Goal: Check status: Check status

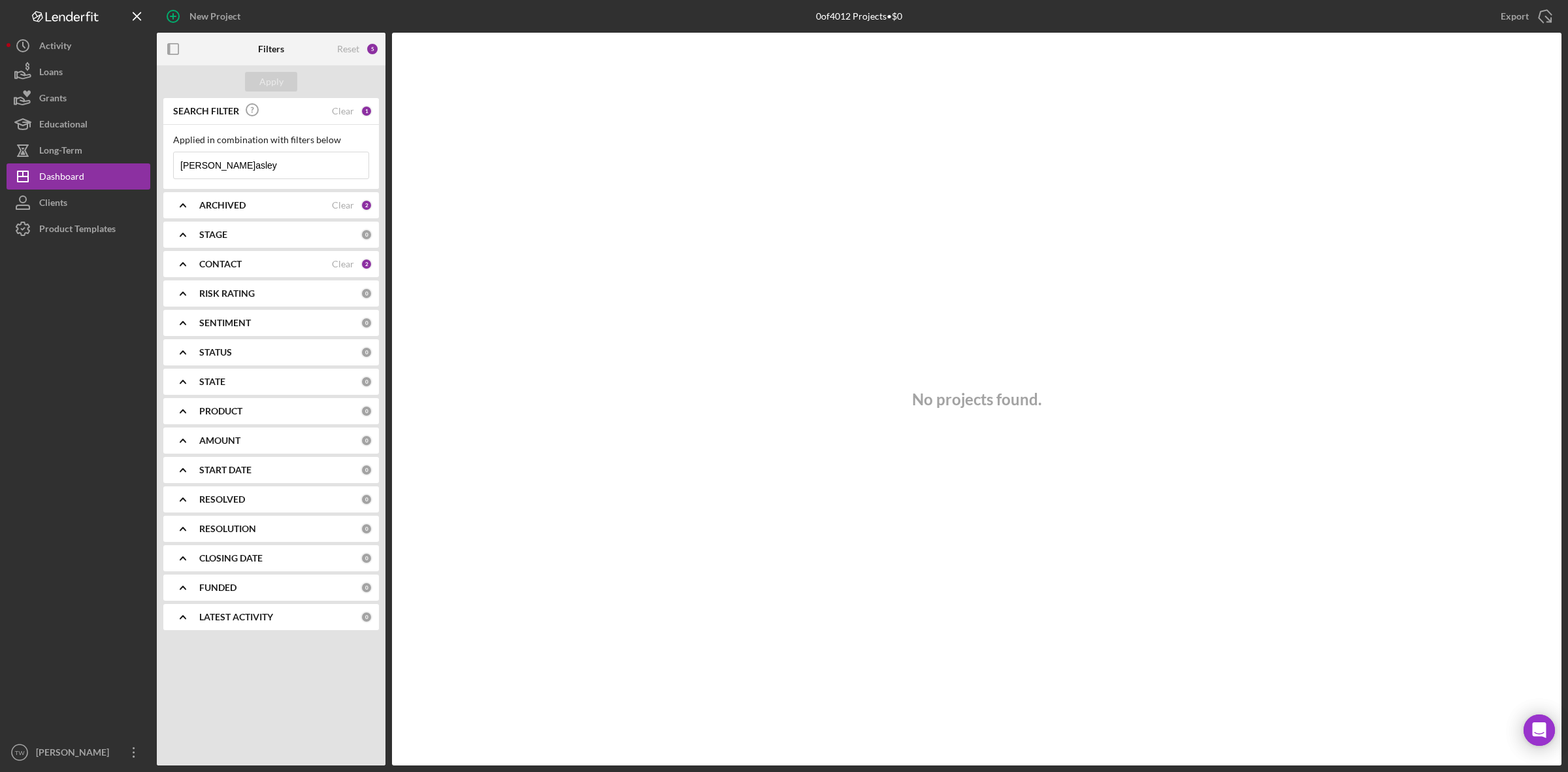
click at [269, 170] on input "[PERSON_NAME]asley" at bounding box center [271, 166] width 195 height 26
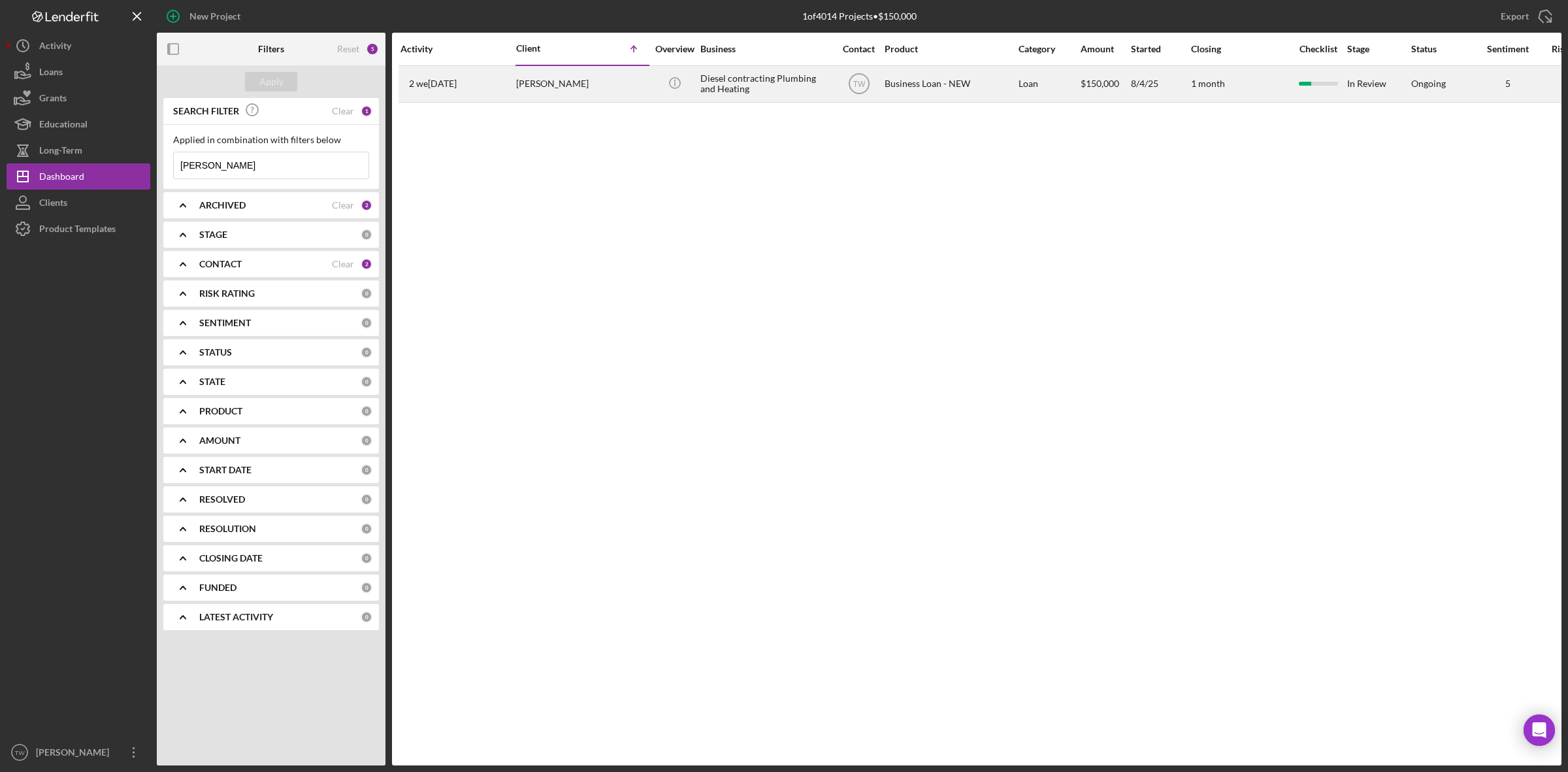
type input "[PERSON_NAME]"
click at [619, 87] on div "[PERSON_NAME]" at bounding box center [582, 84] width 131 height 34
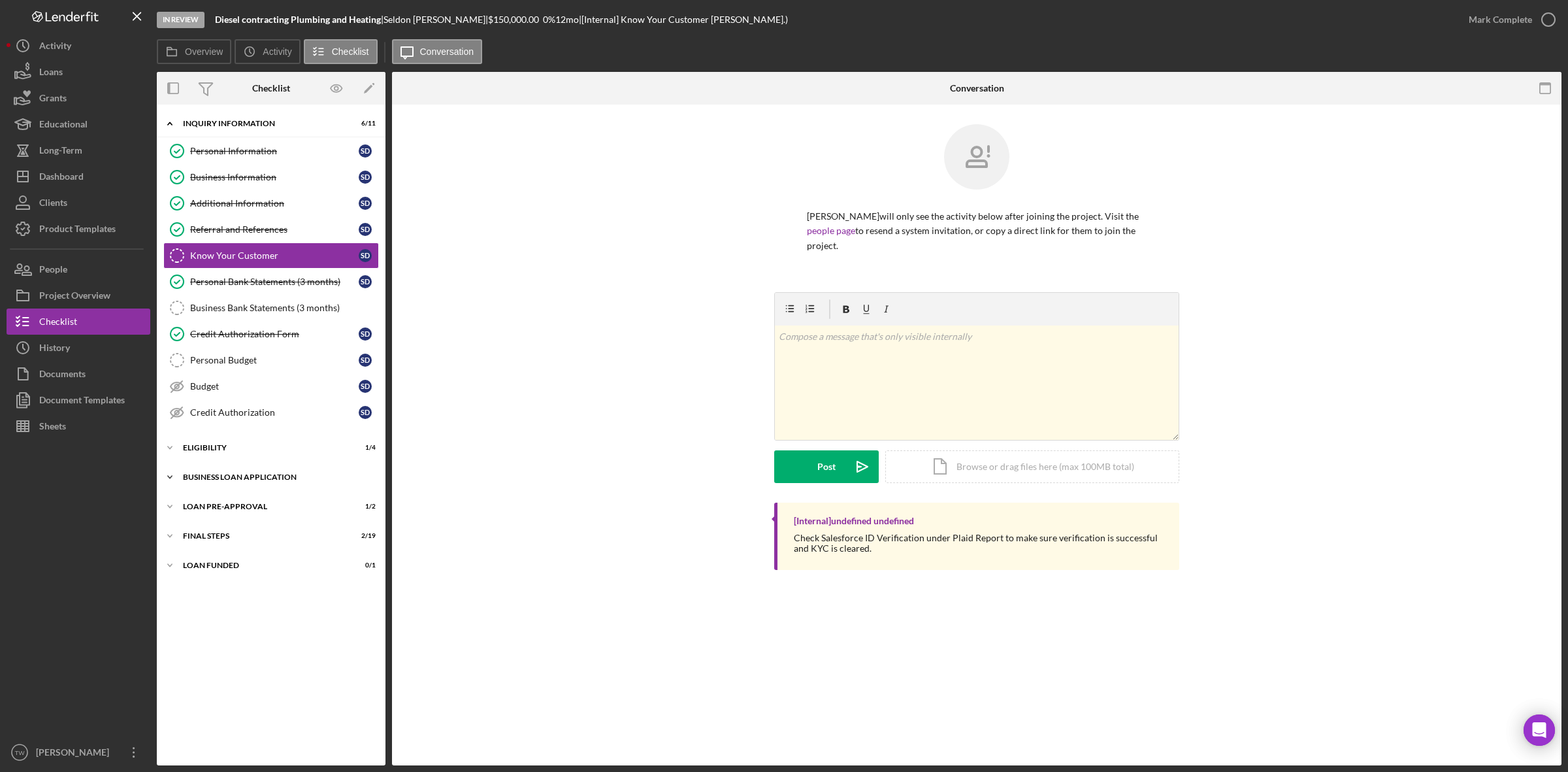
click at [265, 487] on div "Icon/Expander BUSINESS LOAN APPLICATION 11 / 27" at bounding box center [271, 477] width 228 height 26
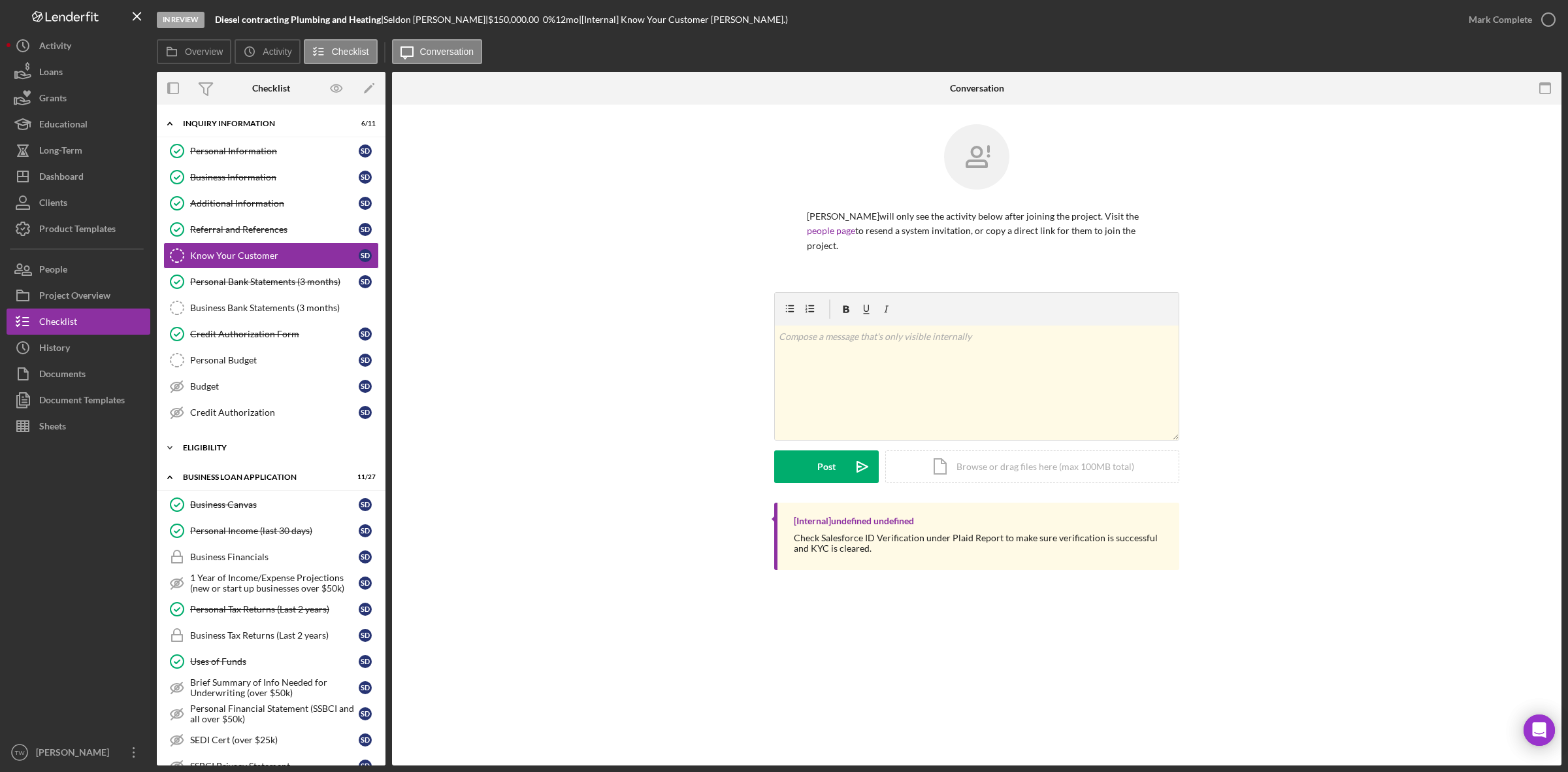
click at [230, 452] on div "ELIGIBILITY" at bounding box center [276, 448] width 186 height 8
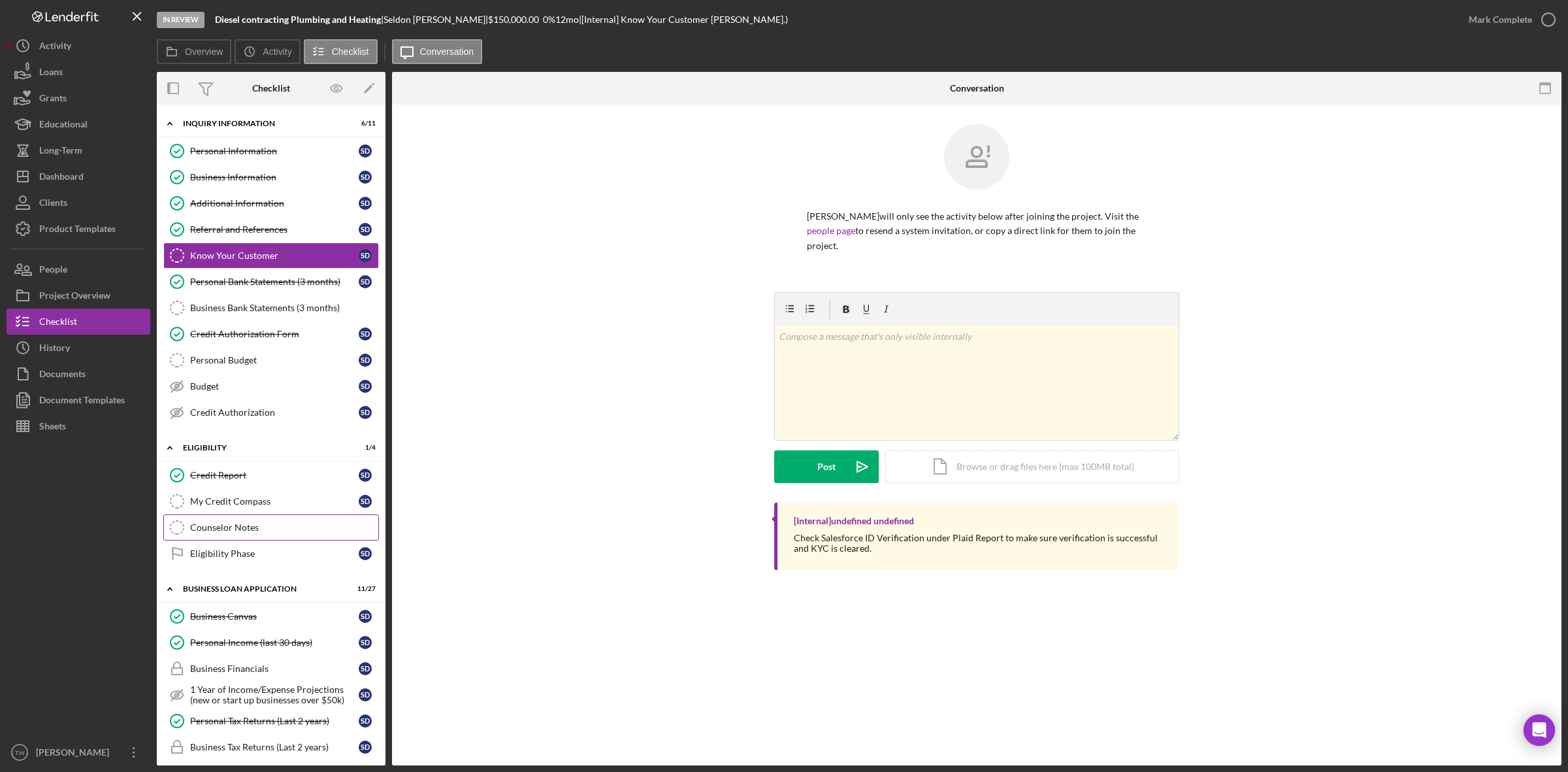
scroll to position [490, 0]
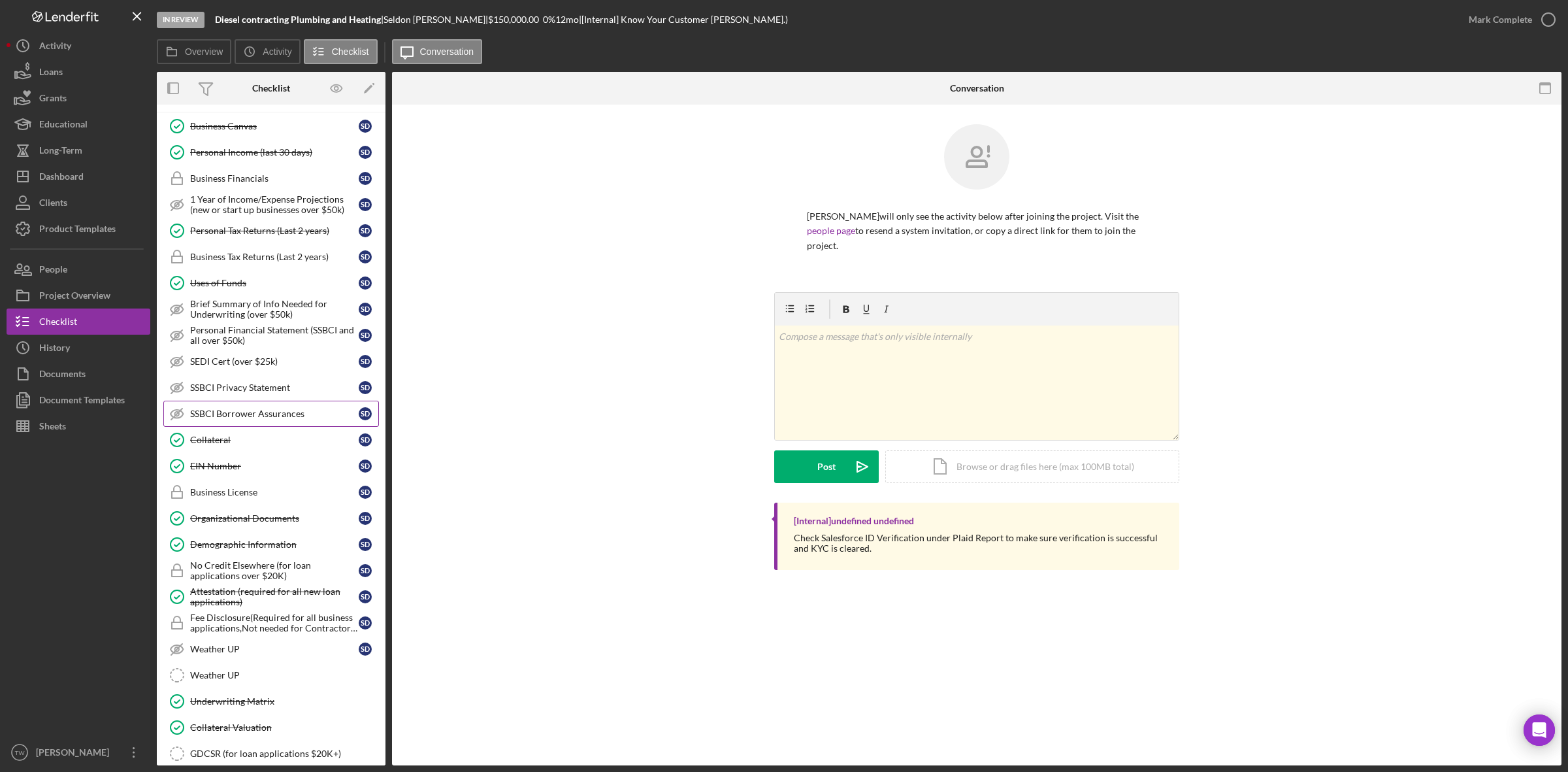
drag, startPoint x: 246, startPoint y: 458, endPoint x: 372, endPoint y: 433, distance: 128.5
click at [246, 453] on link "Collateral Collateral S D" at bounding box center [271, 440] width 216 height 26
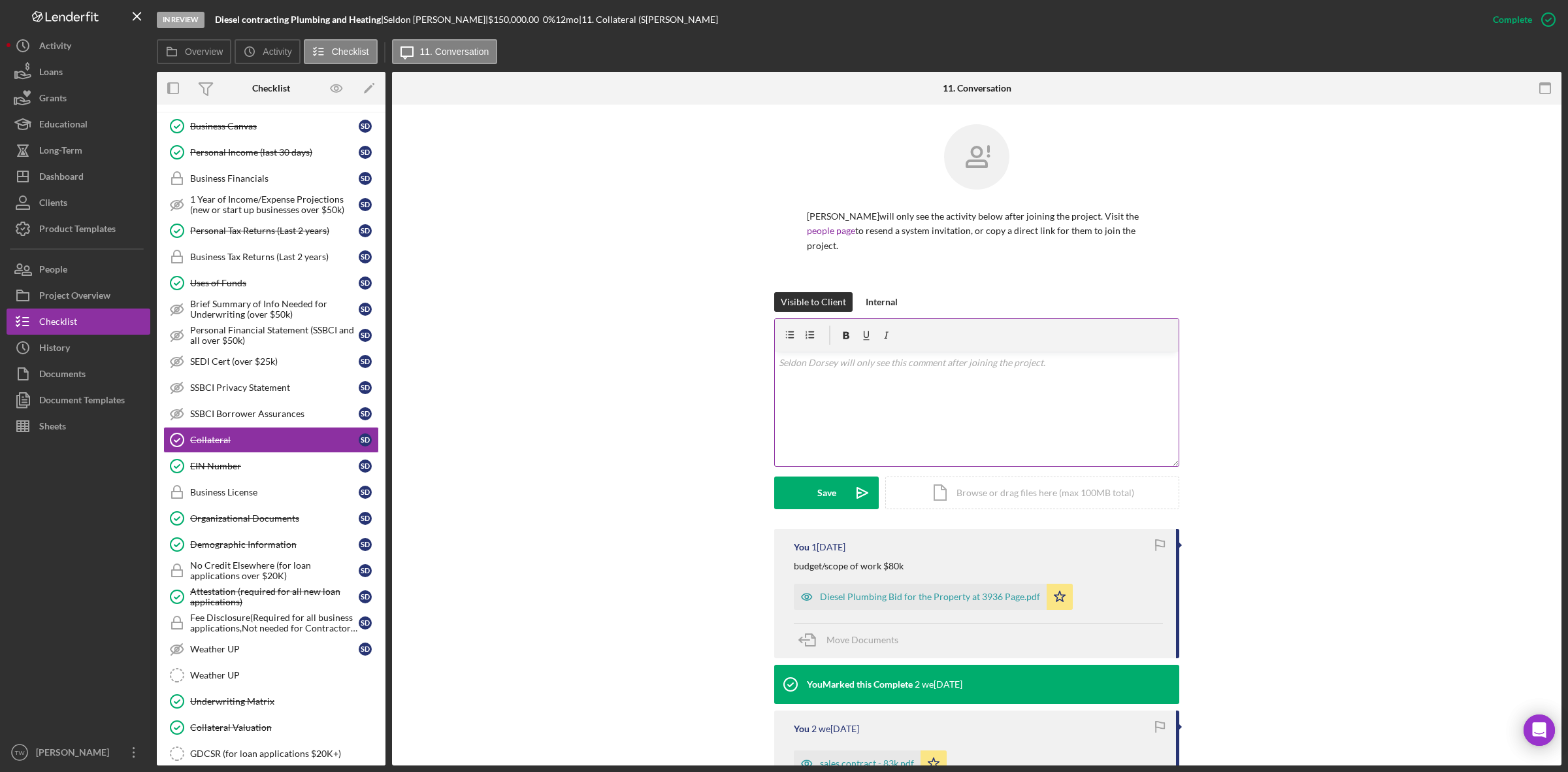
scroll to position [163, 0]
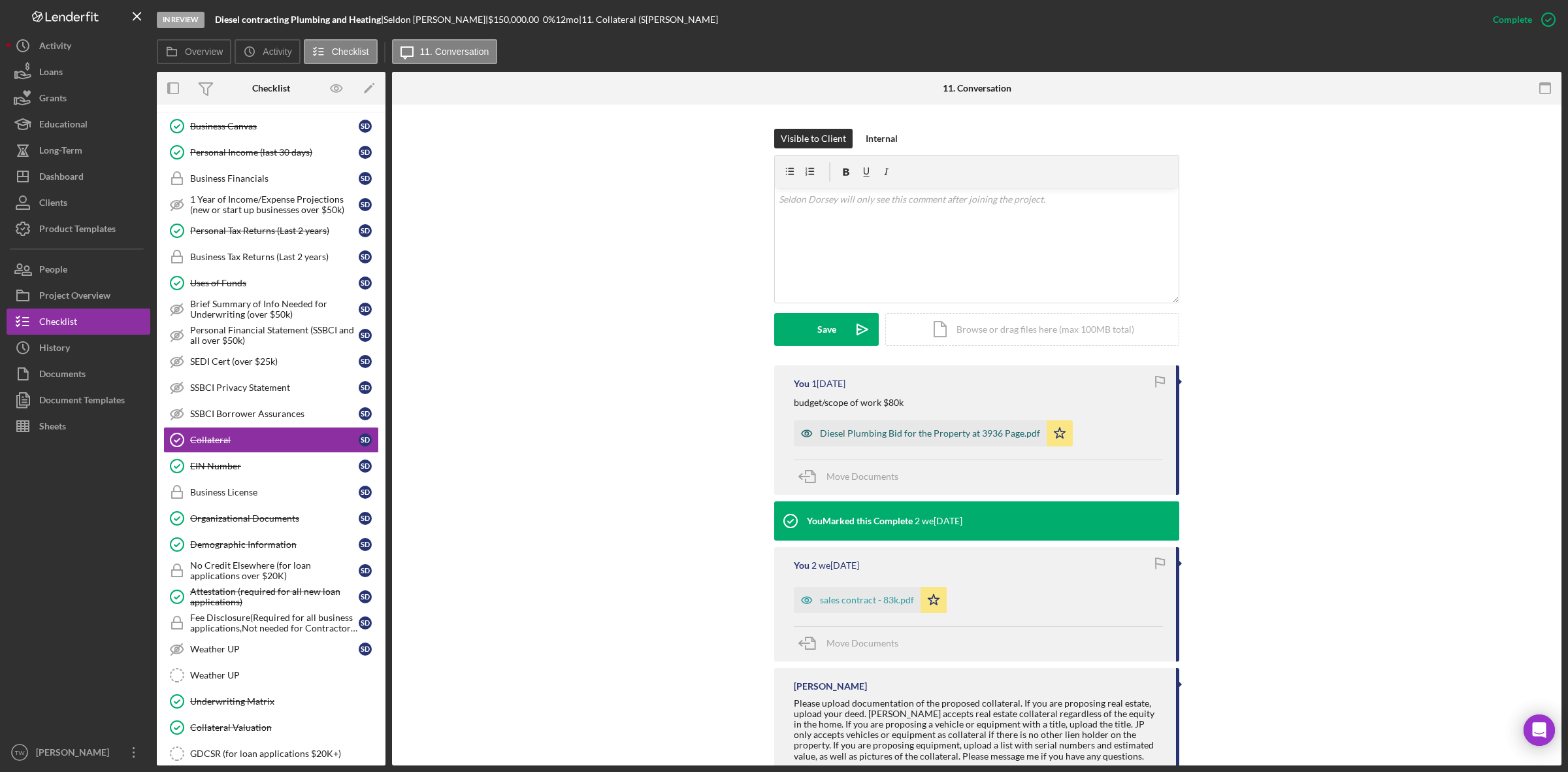
click at [928, 435] on div "Diesel Plumbing Bid for the Property at 3936 Page.pdf" at bounding box center [930, 433] width 220 height 11
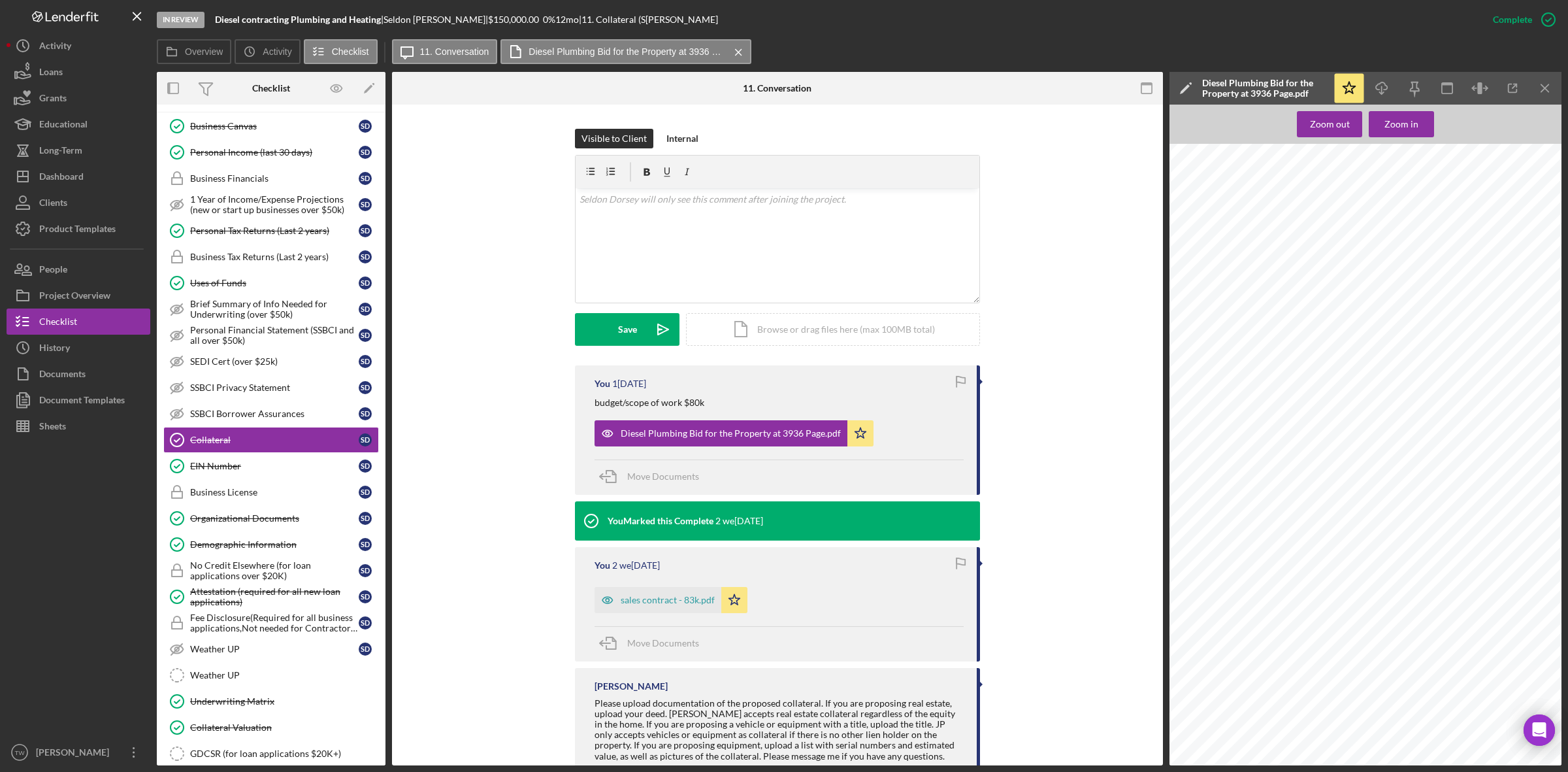
scroll to position [17, 0]
click at [1389, 90] on icon "Icon/Download" at bounding box center [1382, 88] width 30 height 30
click at [102, 174] on button "Icon/Dashboard Dashboard" at bounding box center [79, 176] width 144 height 26
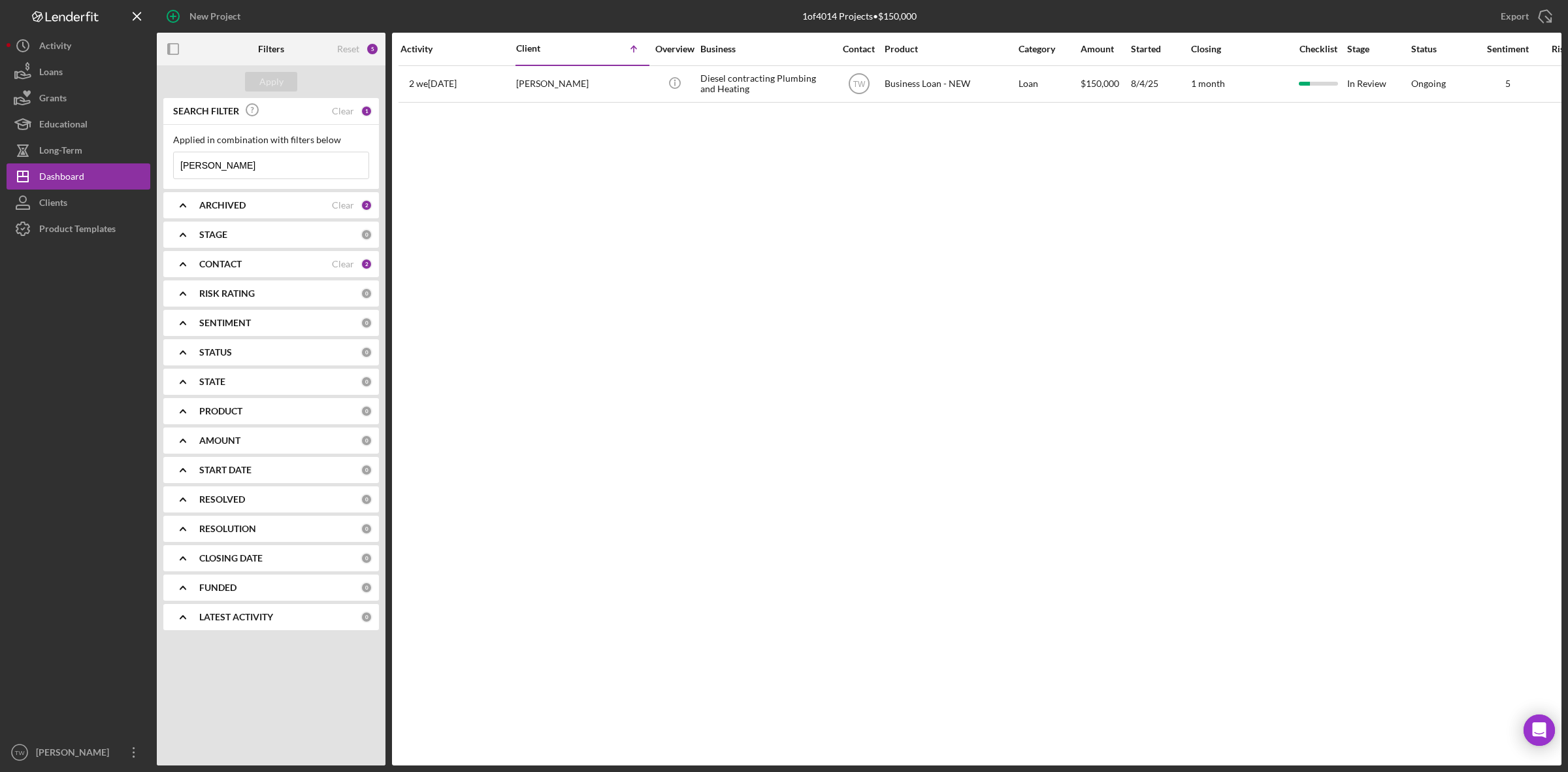
click at [213, 165] on input "[PERSON_NAME]" at bounding box center [271, 166] width 195 height 26
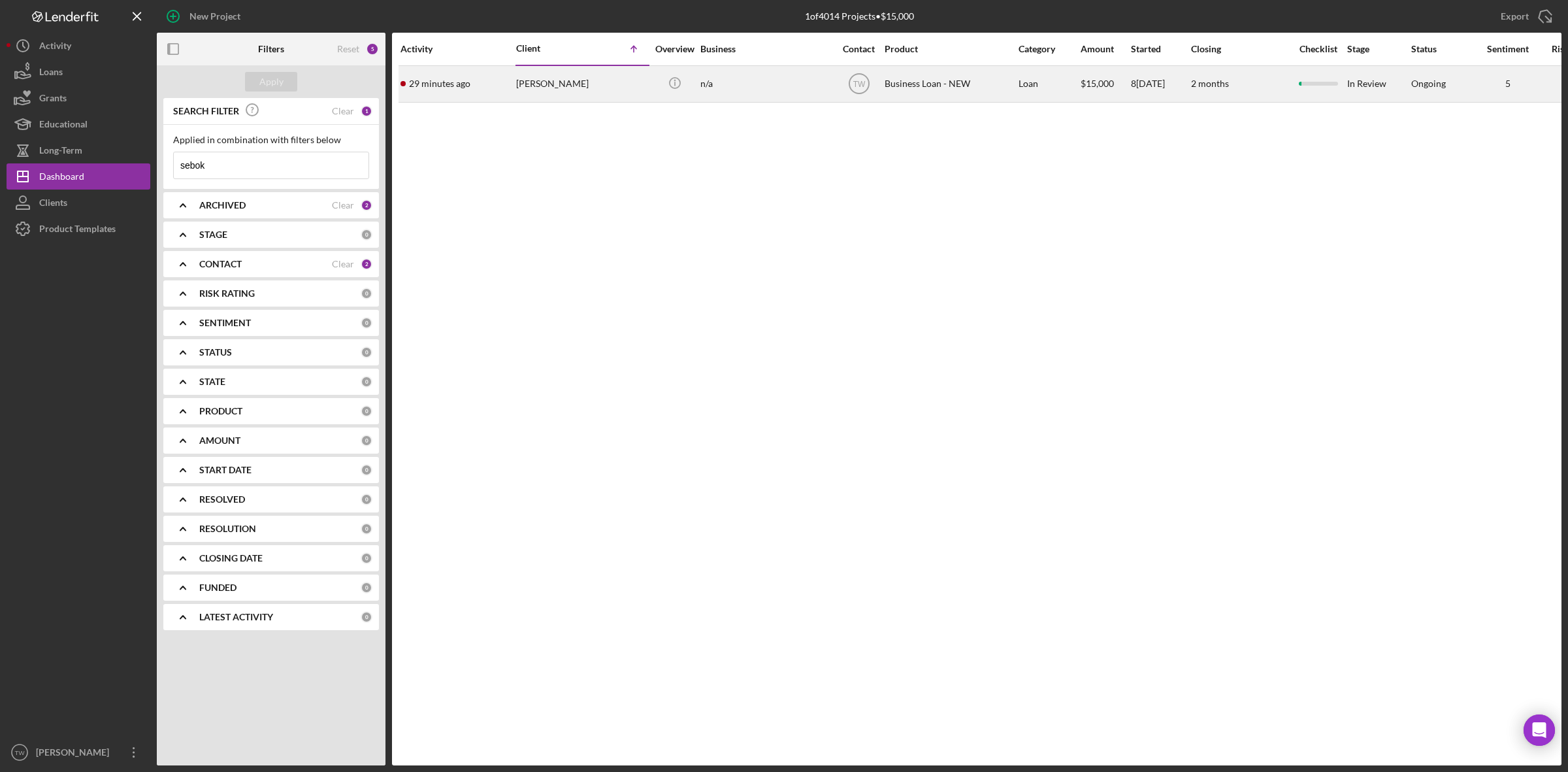
type input "sebok"
click at [521, 94] on div "[PERSON_NAME]" at bounding box center [582, 84] width 131 height 34
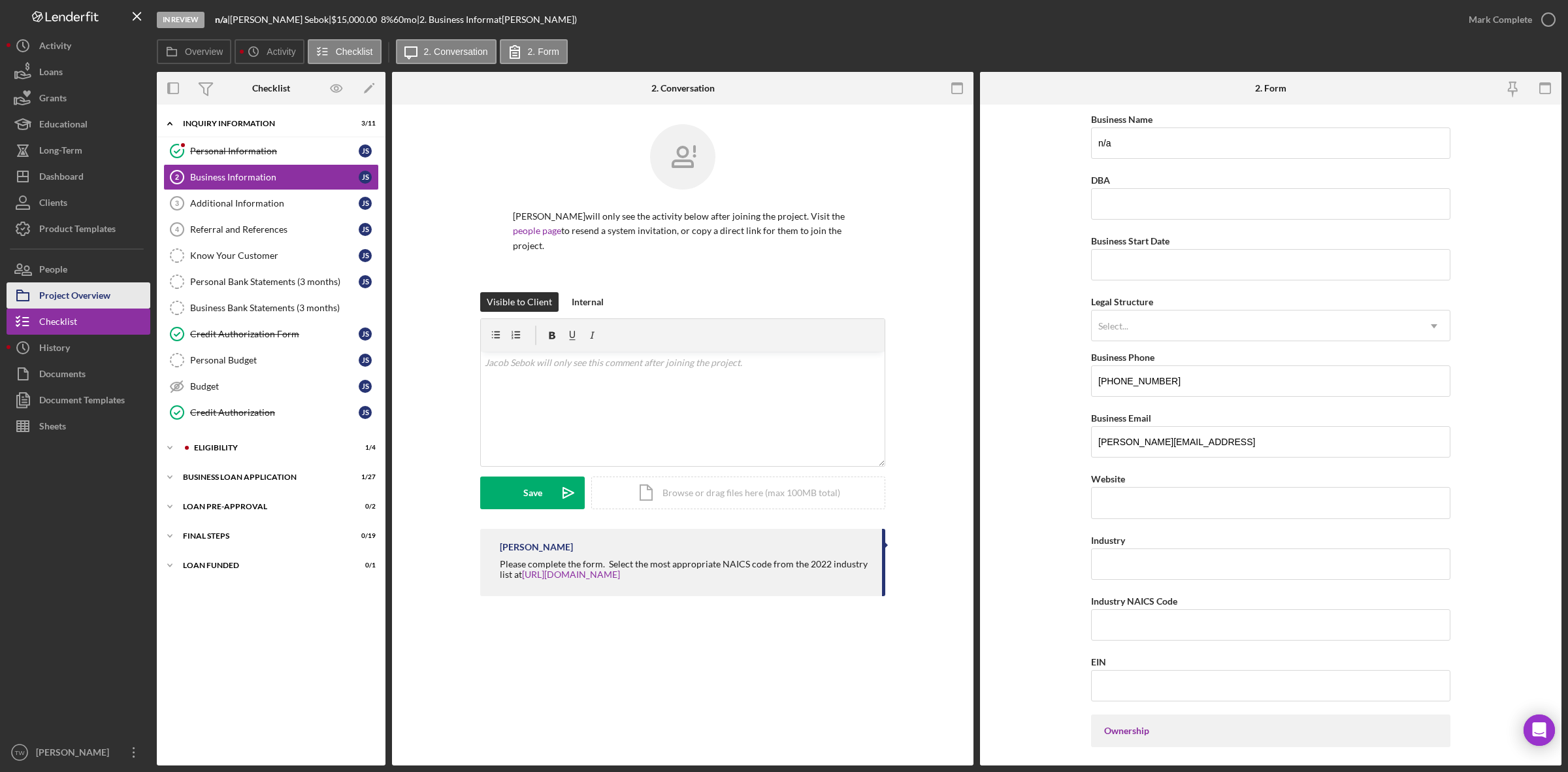
click at [75, 299] on div "Project Overview" at bounding box center [75, 297] width 71 height 30
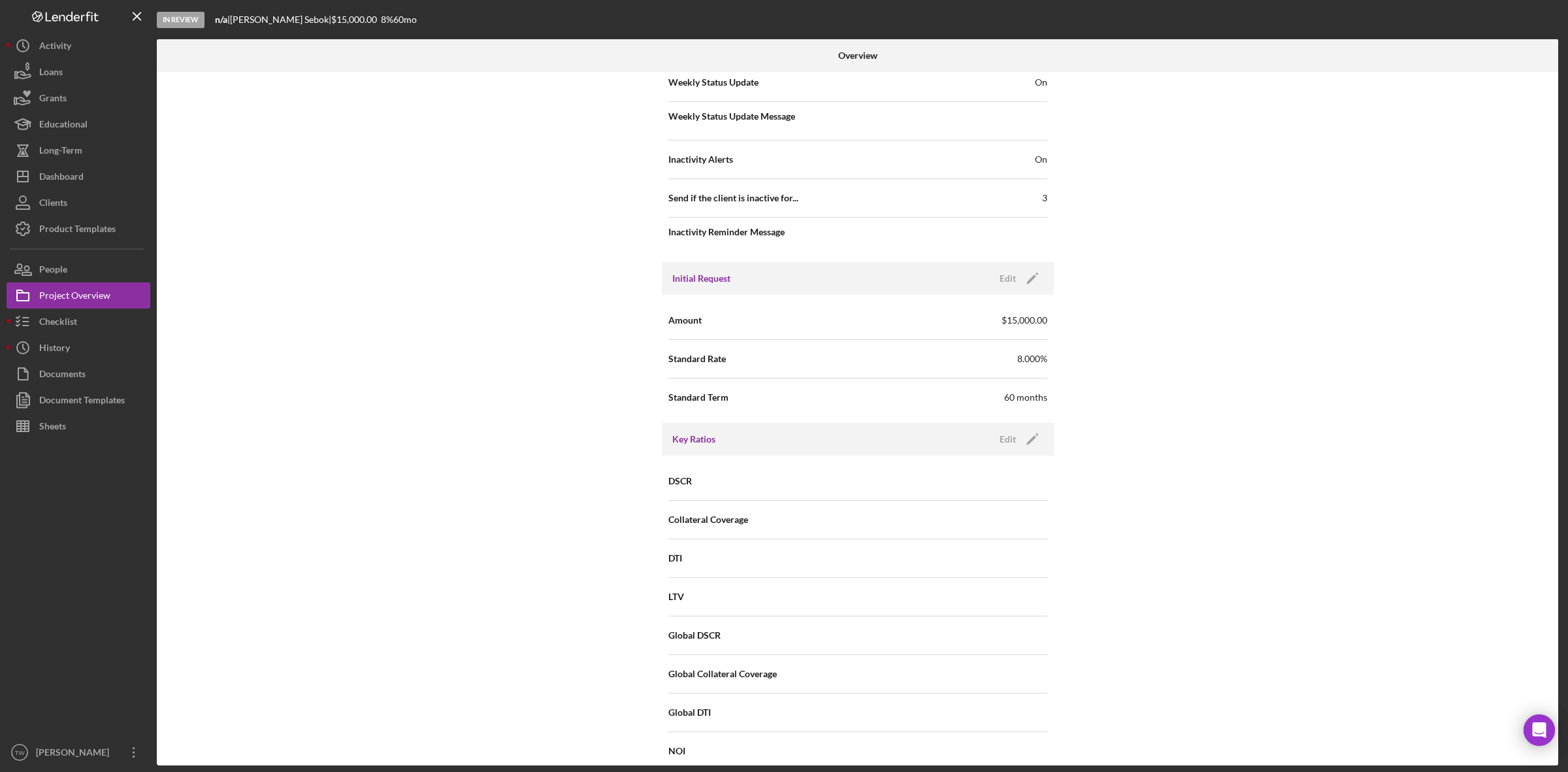
scroll to position [163, 0]
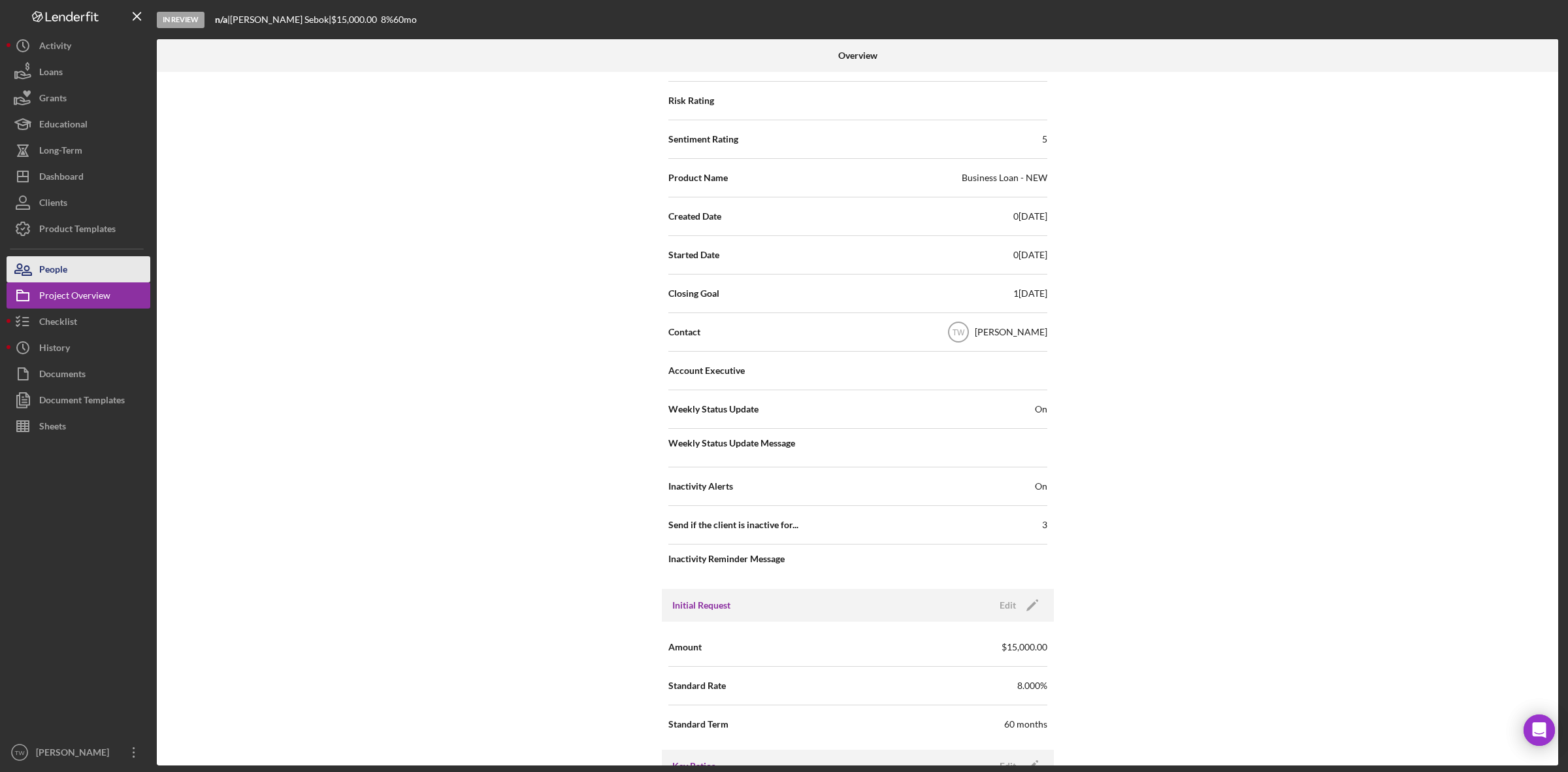
click at [67, 272] on button "People" at bounding box center [79, 269] width 144 height 26
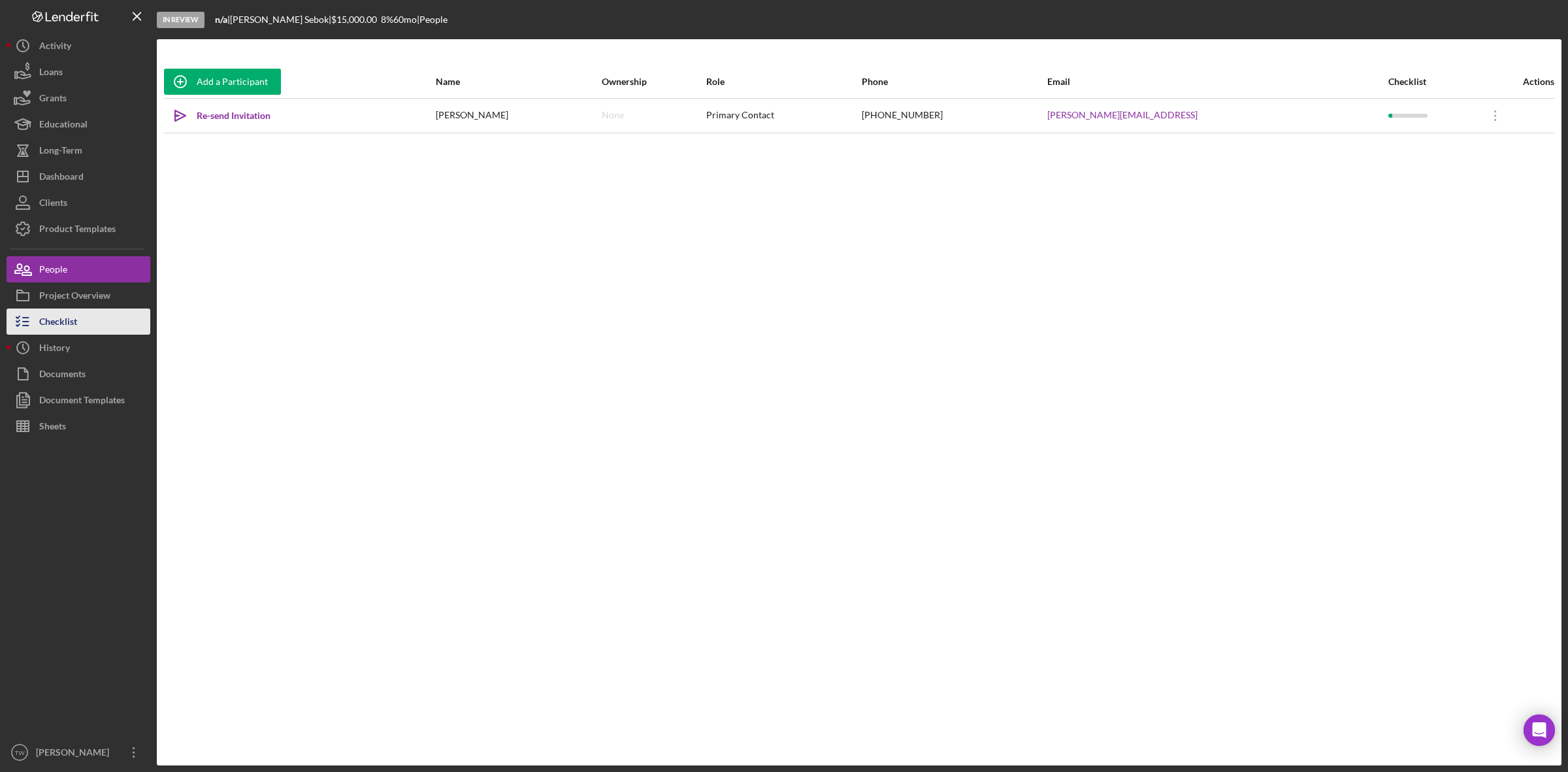
click at [71, 325] on div "Checklist" at bounding box center [57, 323] width 38 height 30
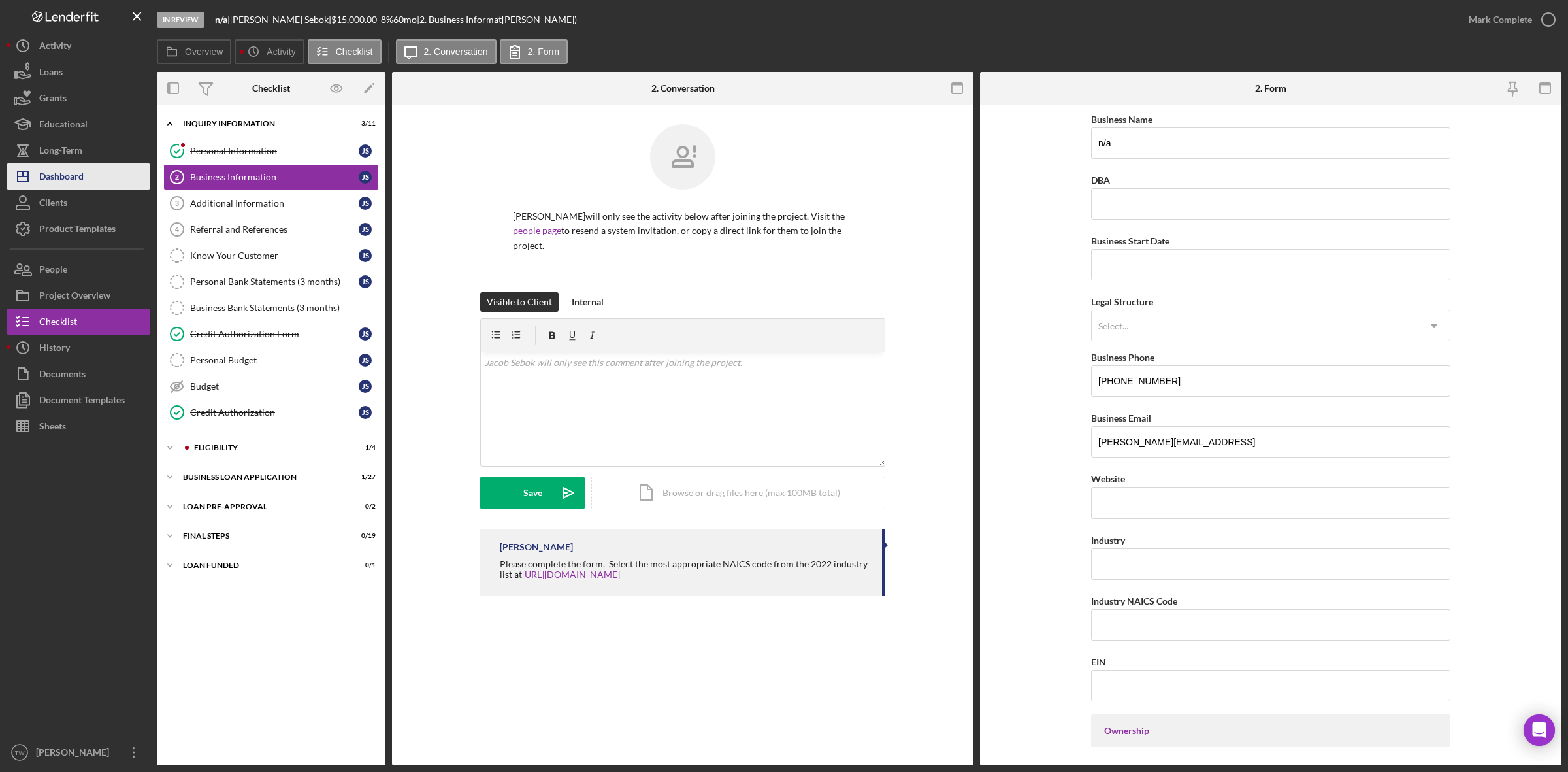
click at [59, 176] on div "Dashboard" at bounding box center [61, 178] width 44 height 30
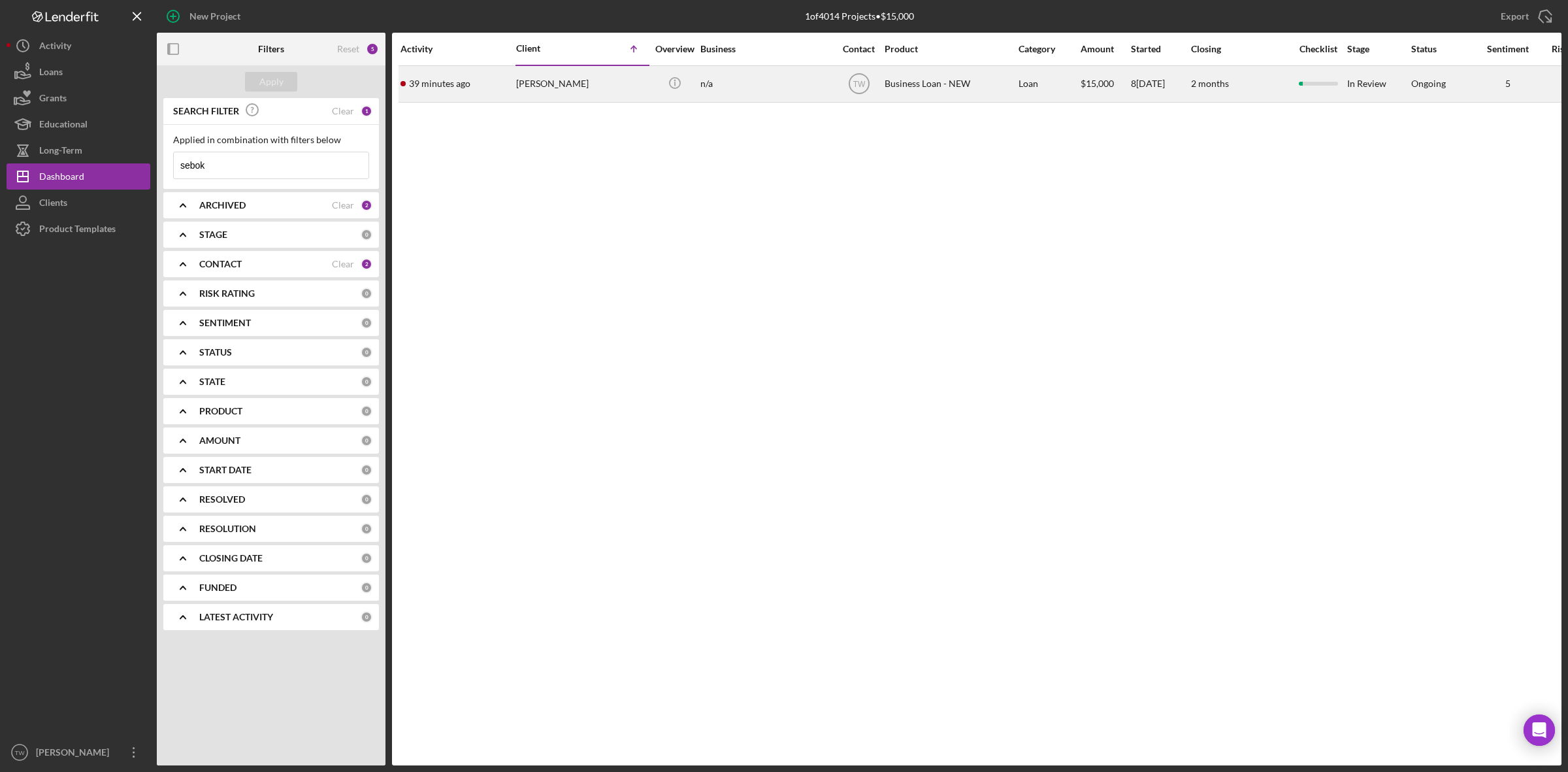
click at [580, 92] on div "[PERSON_NAME]" at bounding box center [582, 84] width 131 height 34
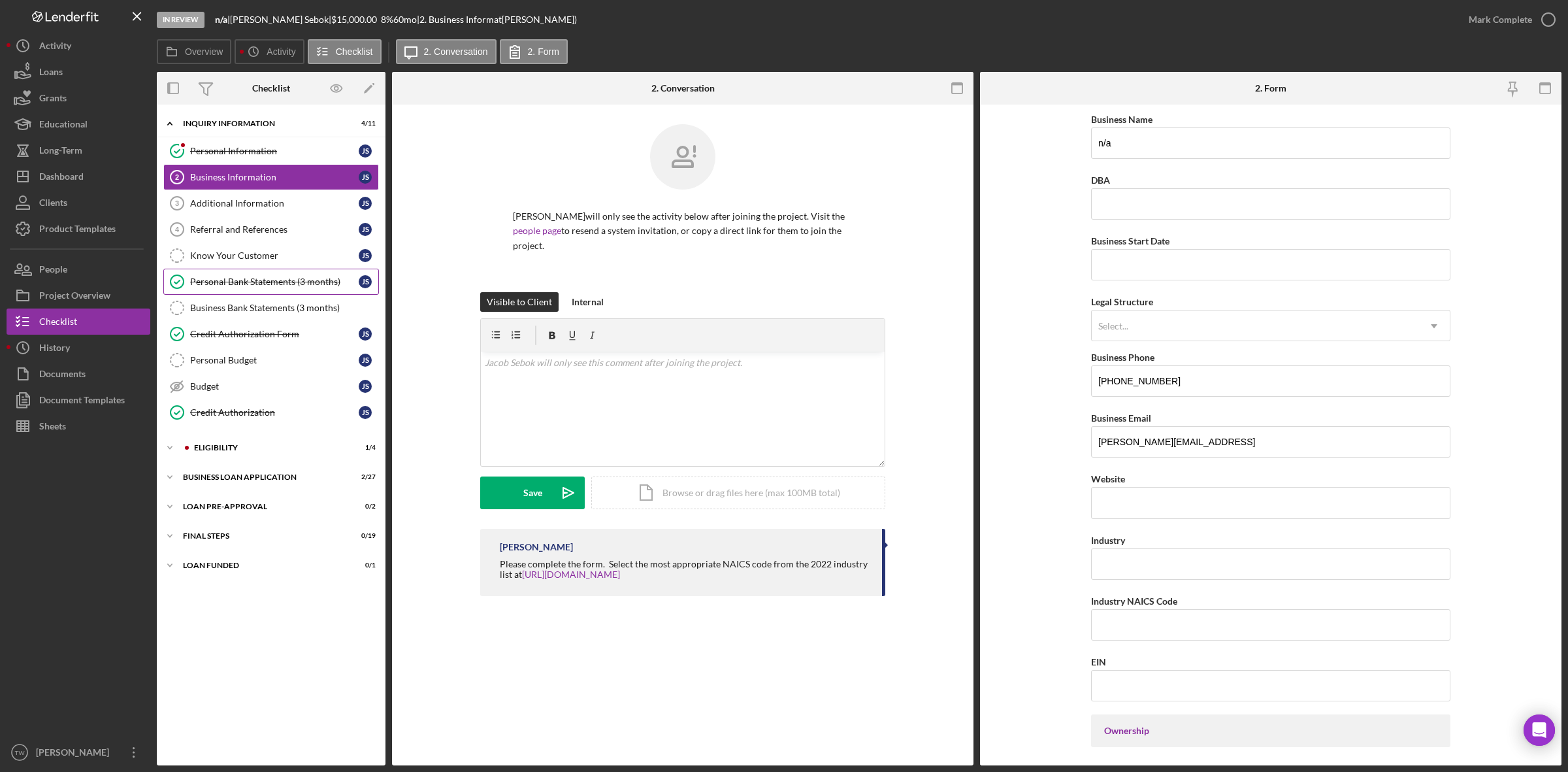
click at [259, 283] on div "Personal Bank Statements (3 months)" at bounding box center [274, 282] width 168 height 11
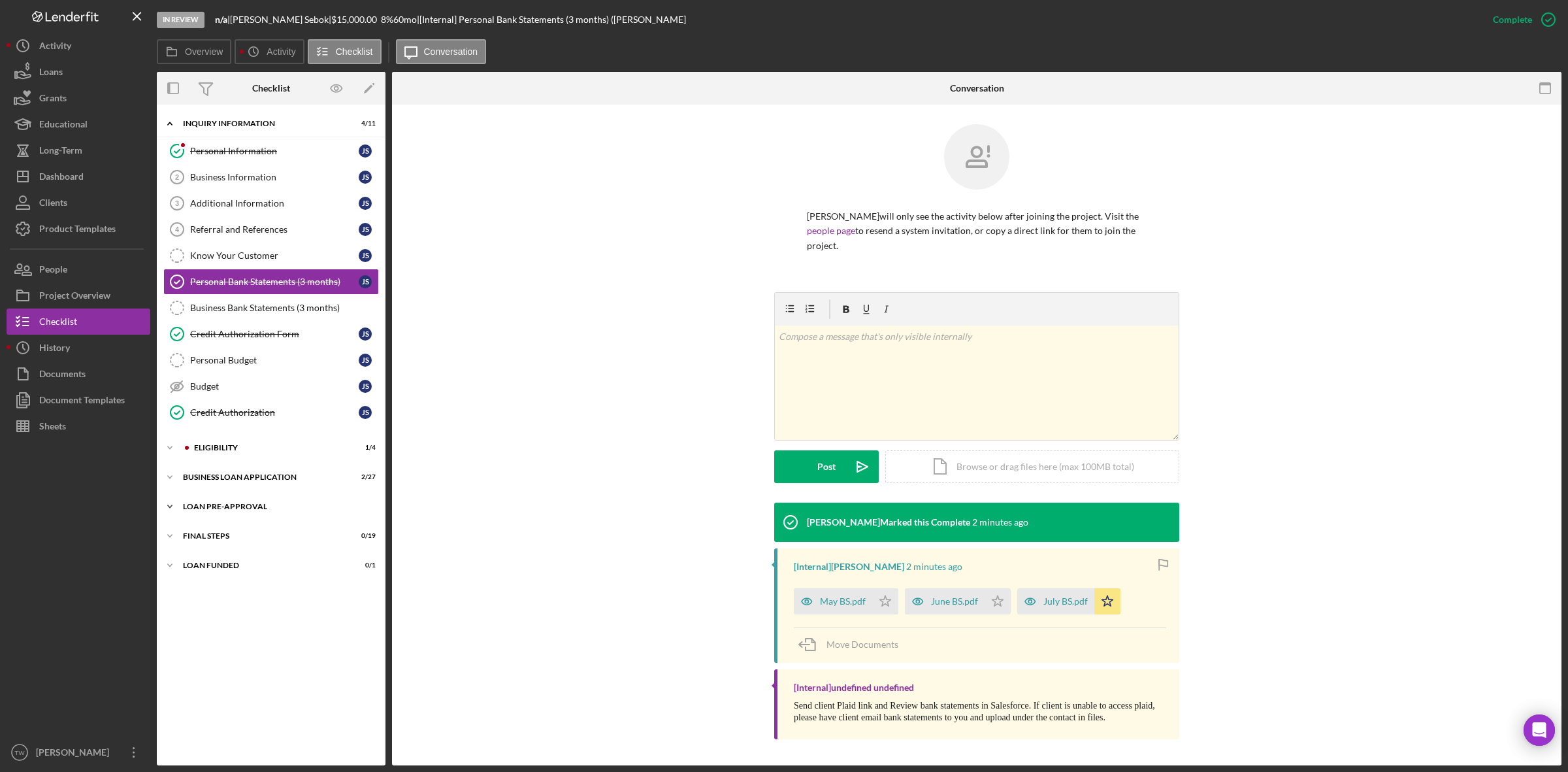
click at [252, 505] on div "Icon/Expander LOAN PRE-APPROVAL 0 / 2" at bounding box center [271, 507] width 228 height 26
click at [227, 606] on div "Icon/Expander FINAL STEPS 0 / 19" at bounding box center [271, 596] width 228 height 26
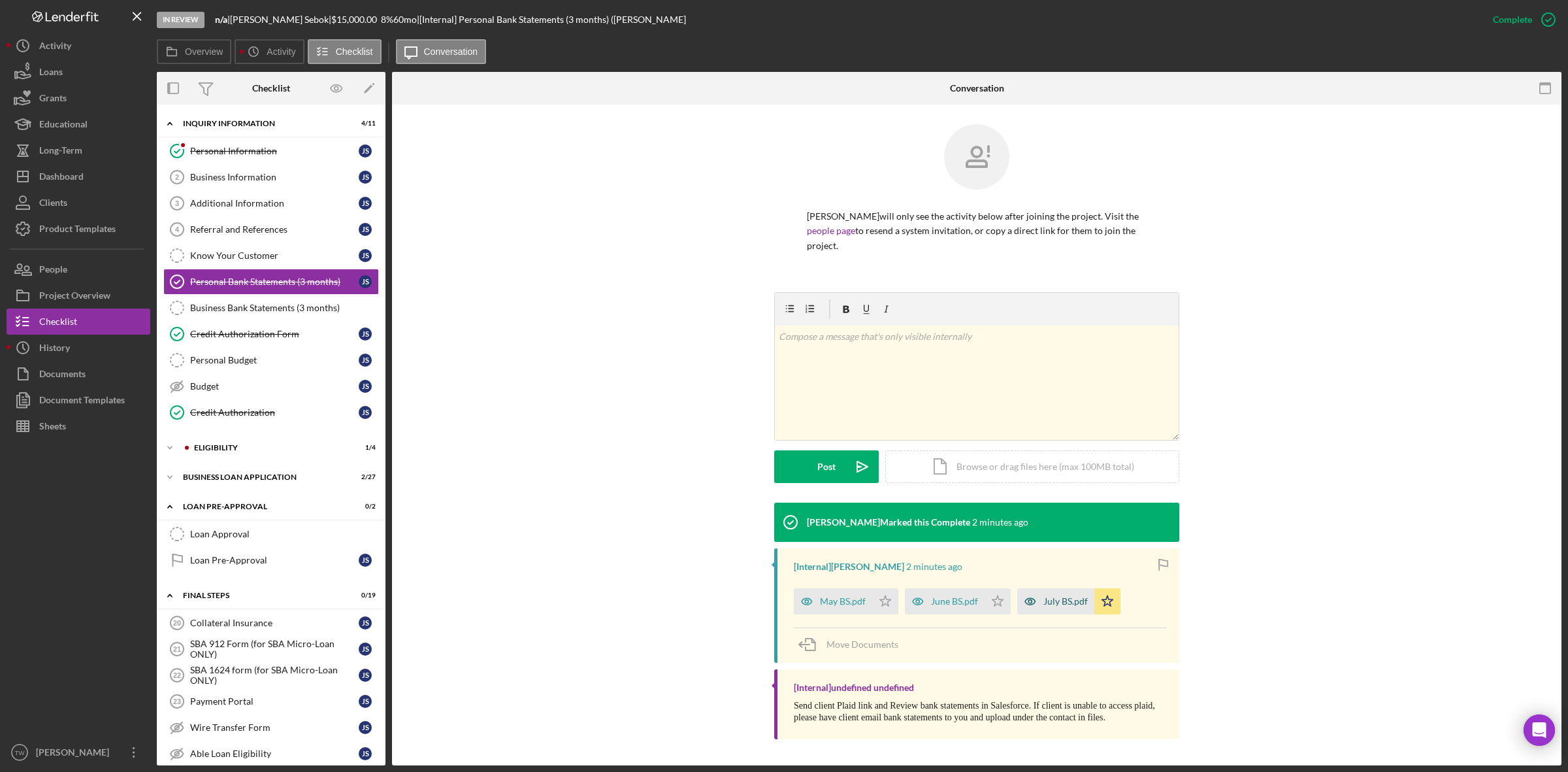
click at [1067, 596] on div "July BS.pdf" at bounding box center [1065, 601] width 44 height 11
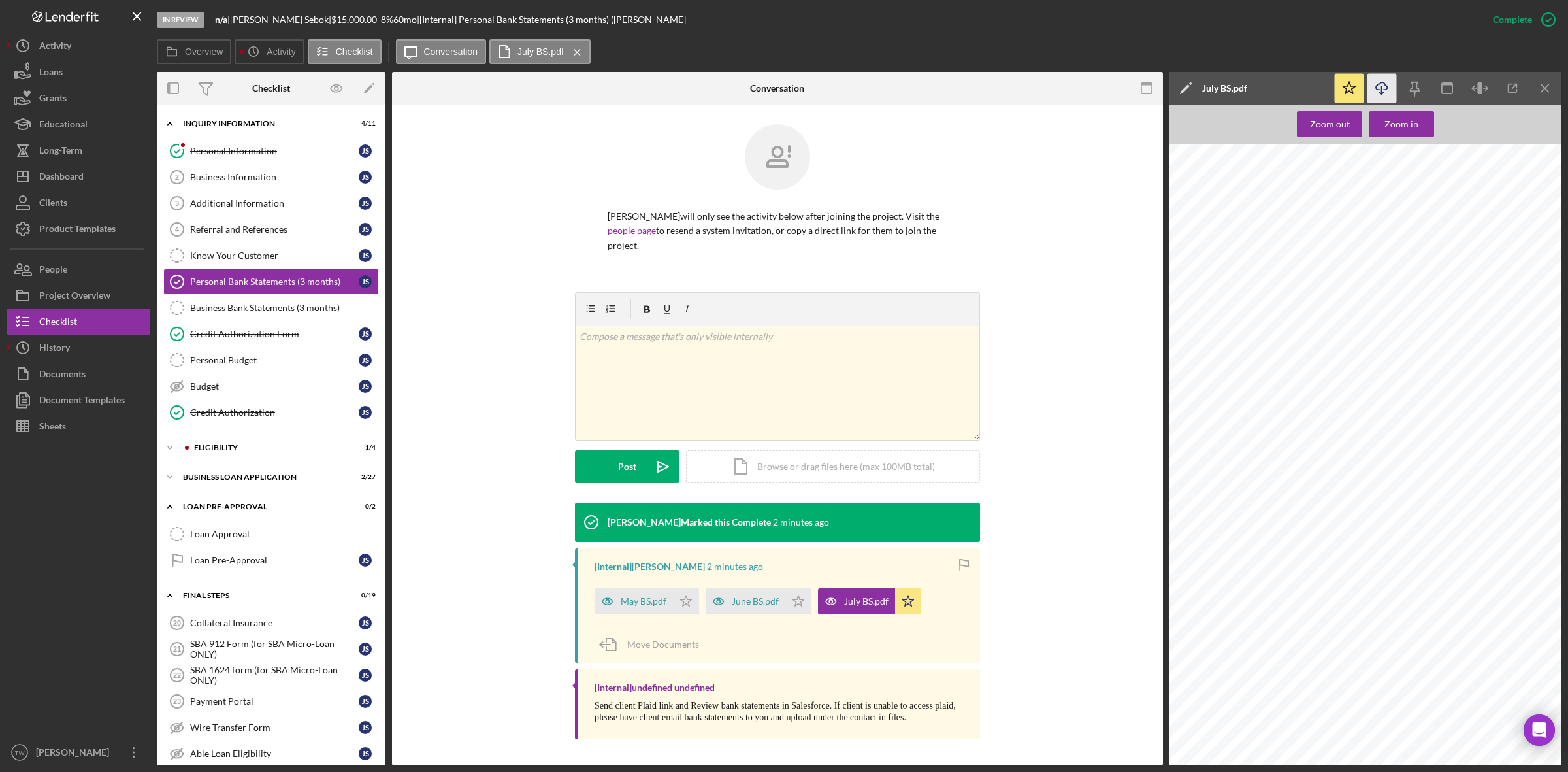
click at [1379, 83] on icon "button" at bounding box center [1381, 86] width 11 height 7
click at [239, 479] on div "BUSINESS LOAN APPLICATION" at bounding box center [276, 477] width 186 height 8
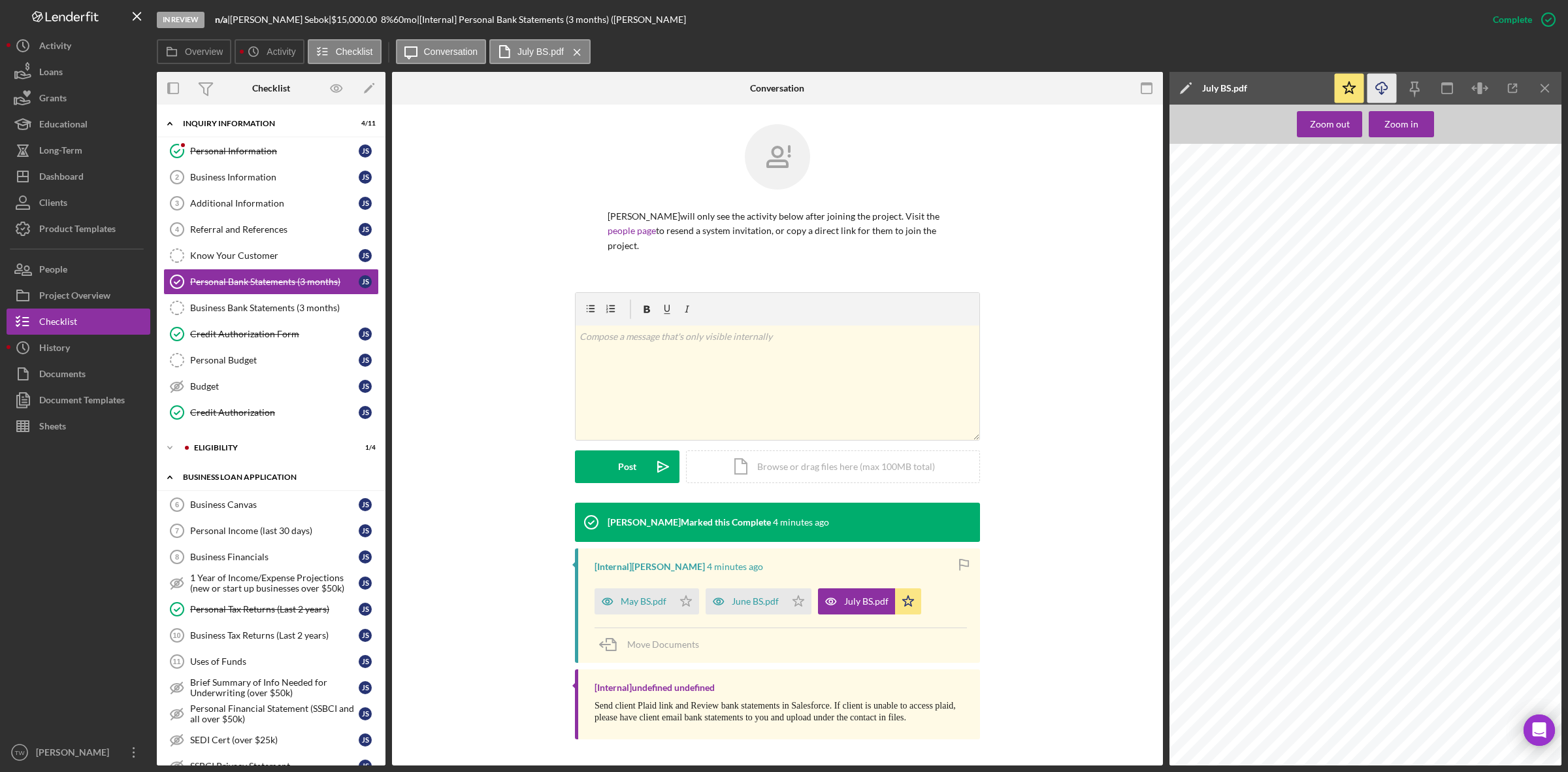
scroll to position [245, 0]
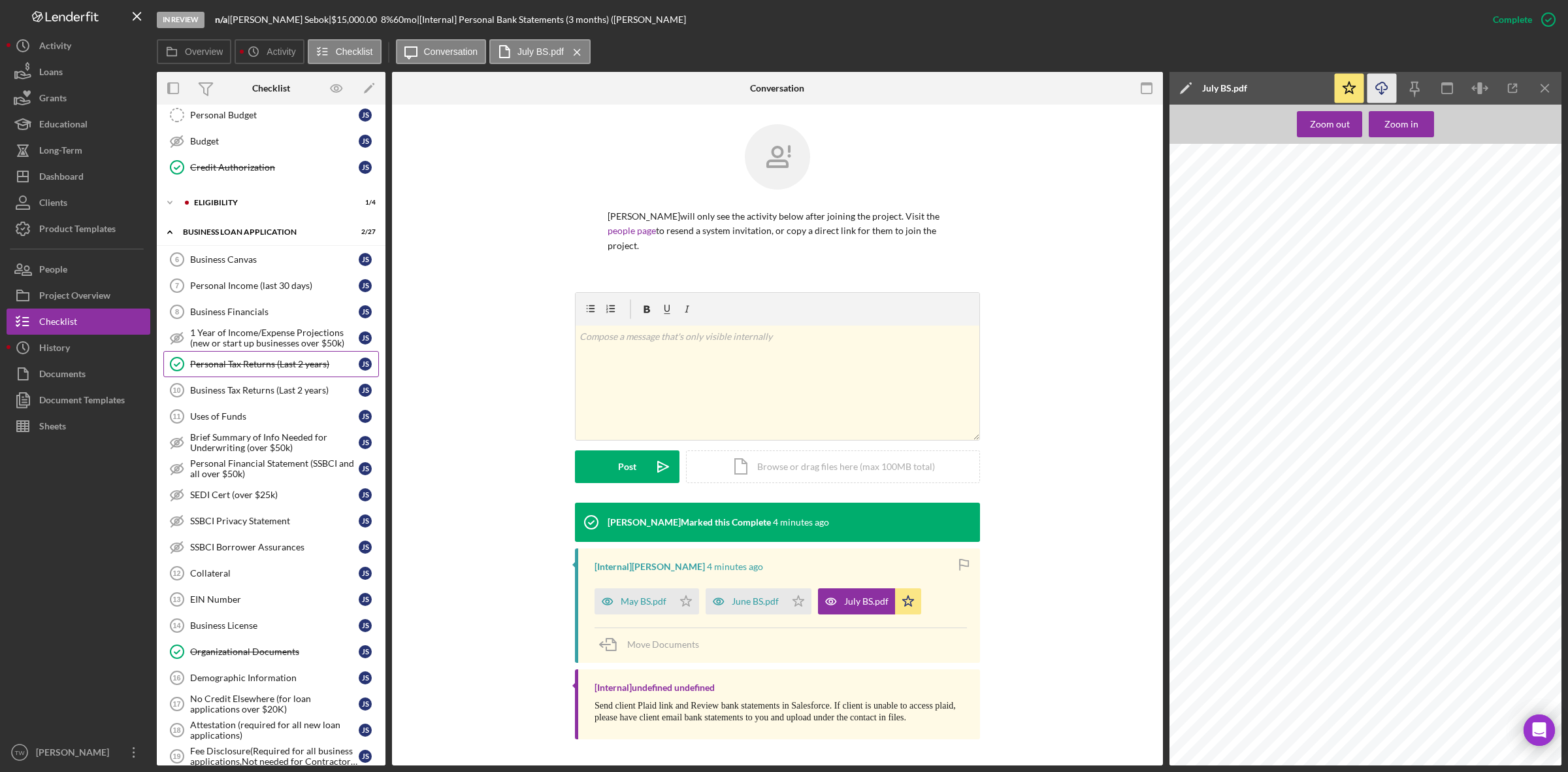
click at [289, 377] on link "Personal Tax Returns (Last 2 years) Personal Tax Returns (Last 2 years) J S" at bounding box center [271, 364] width 216 height 26
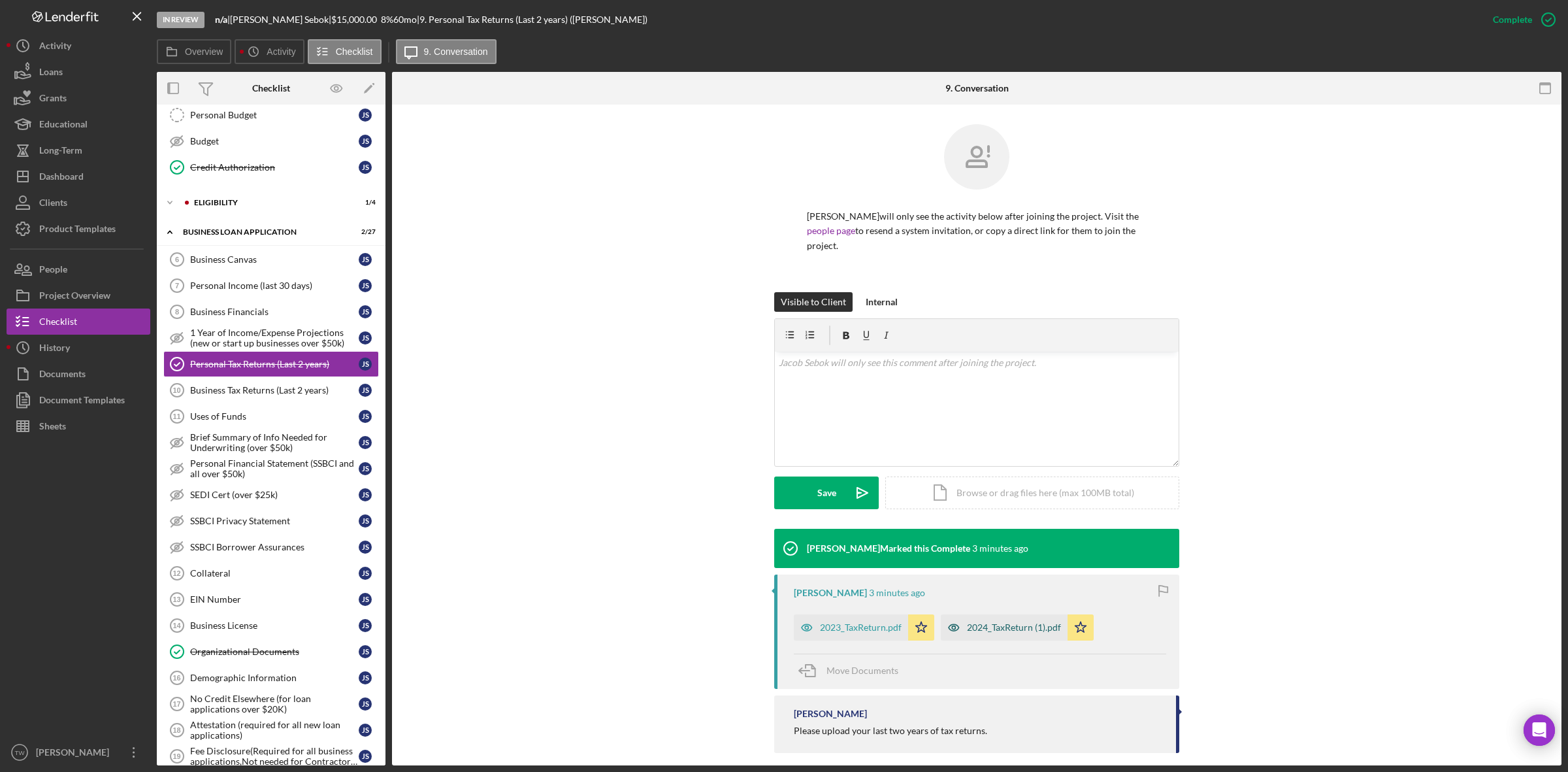
click at [1018, 624] on div "2024_TaxReturn (1).pdf" at bounding box center [1004, 627] width 127 height 26
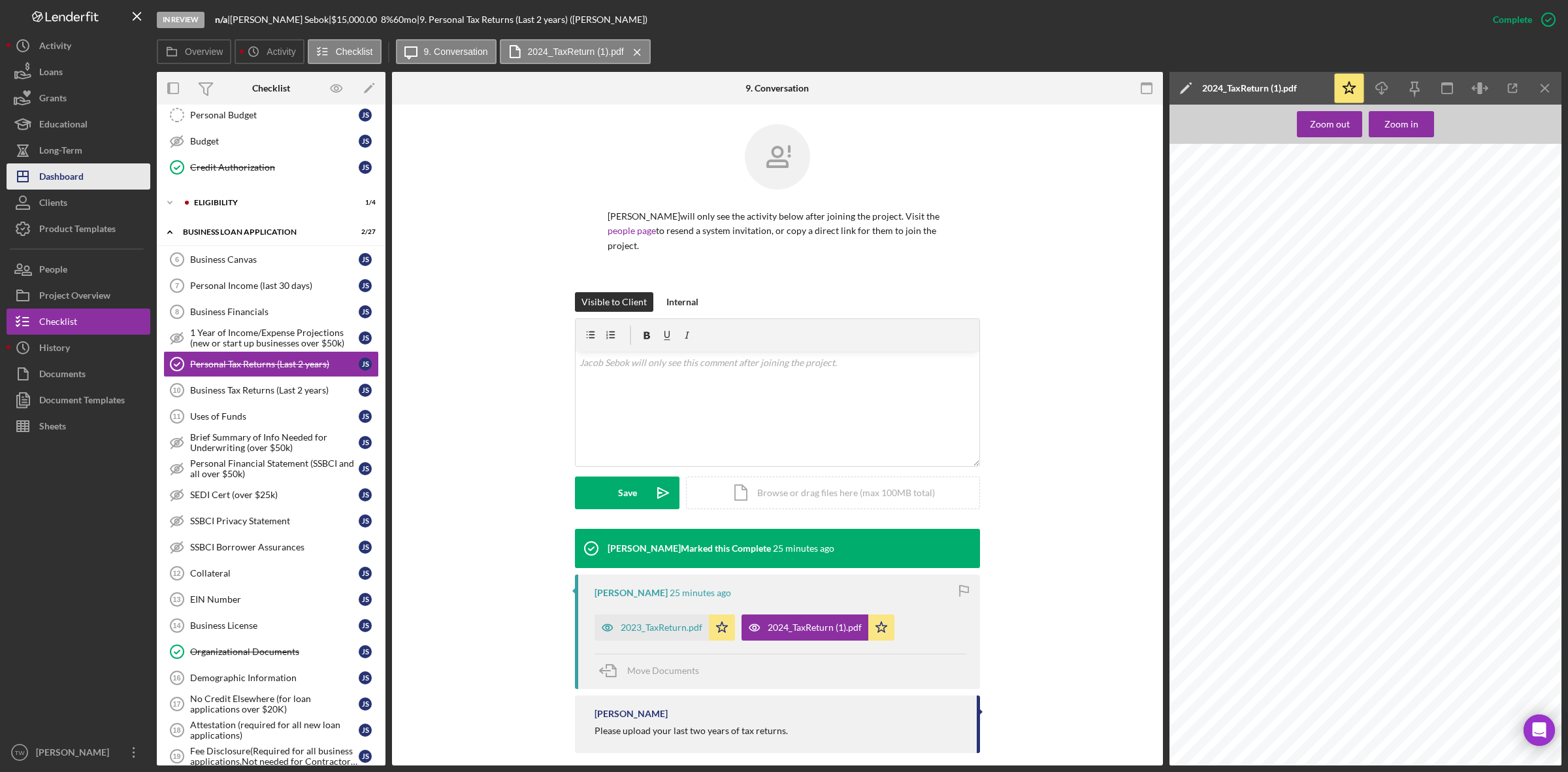
click at [54, 166] on div "Dashboard" at bounding box center [61, 178] width 44 height 30
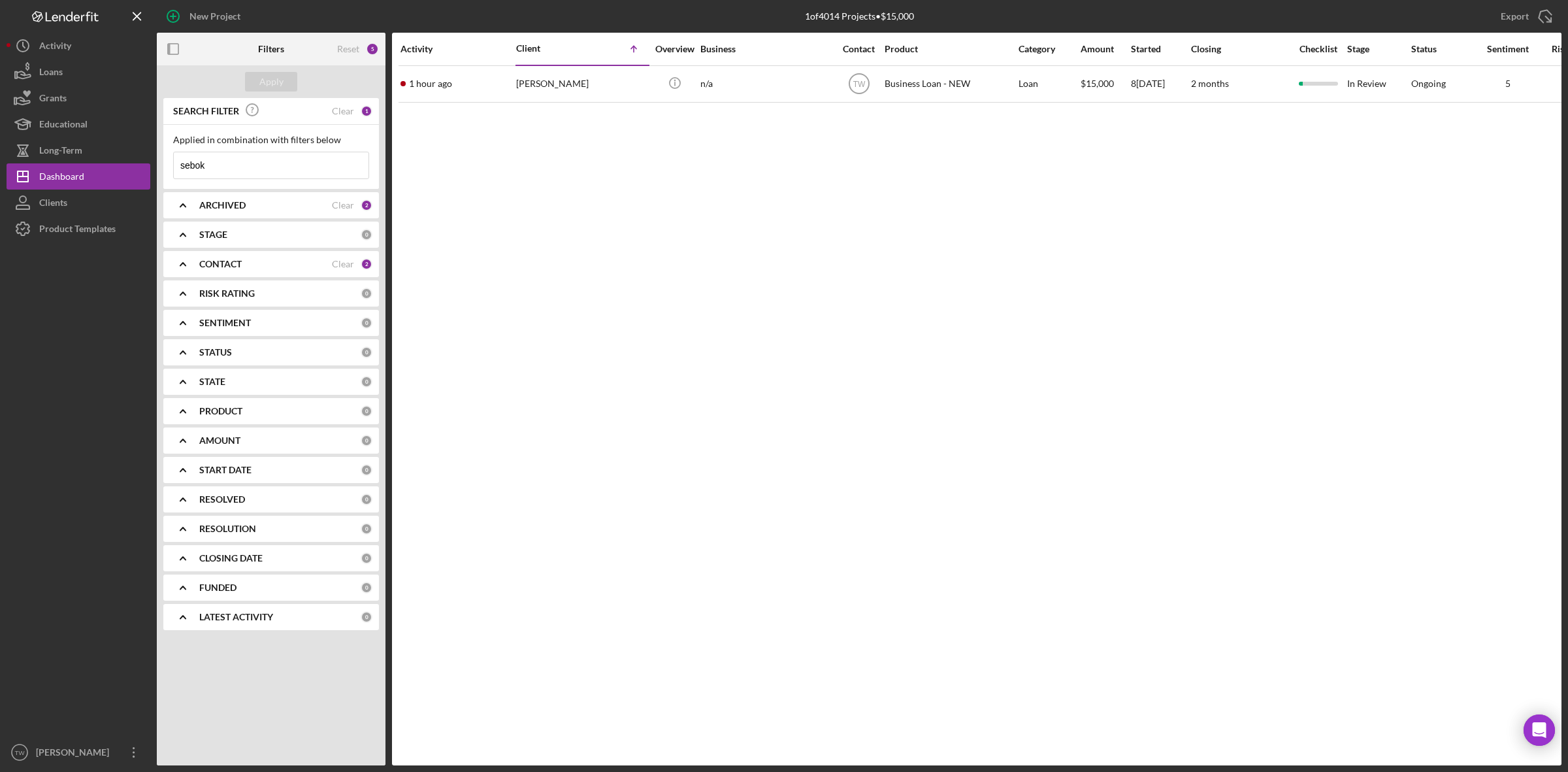
click at [276, 168] on input "sebok" at bounding box center [271, 166] width 195 height 26
